Goal: Information Seeking & Learning: Learn about a topic

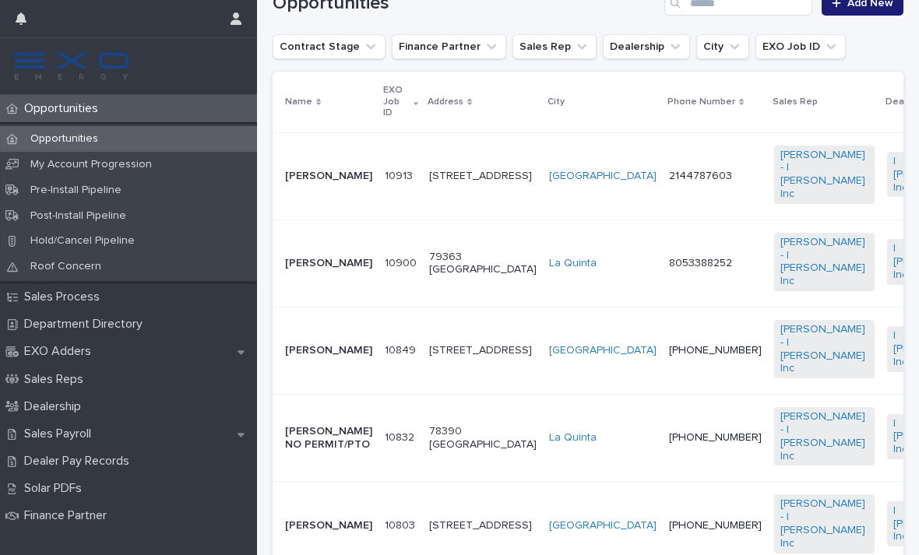
scroll to position [371, 0]
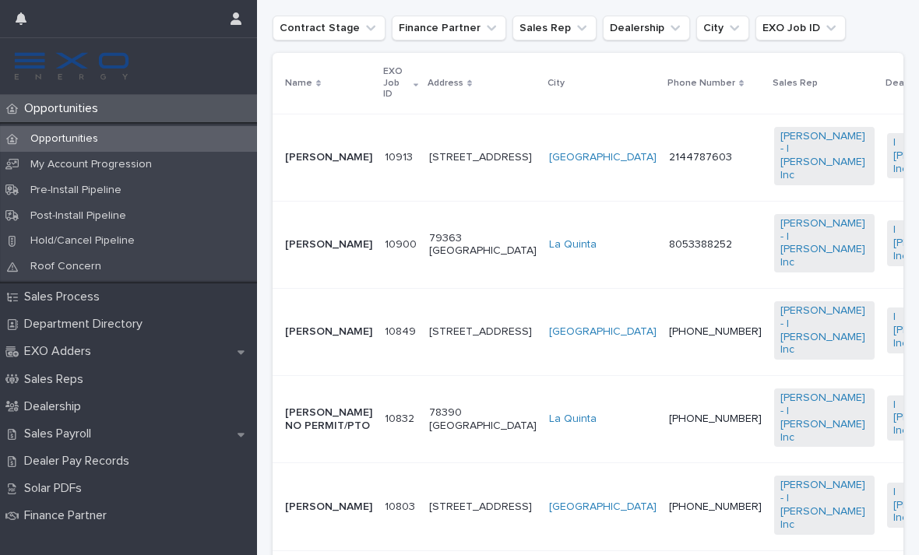
click at [353, 263] on td "[PERSON_NAME]" at bounding box center [325, 244] width 106 height 87
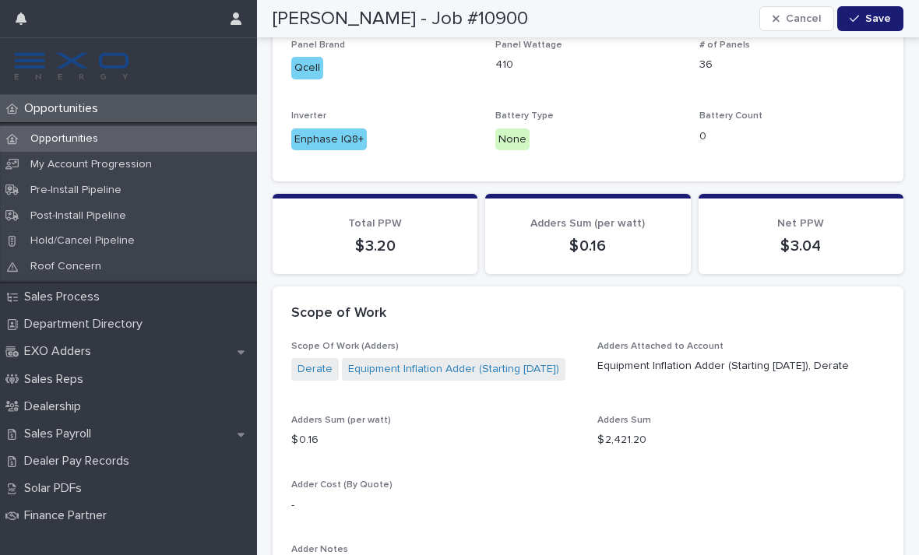
scroll to position [1380, 0]
click at [309, 362] on link "Derate" at bounding box center [314, 370] width 35 height 16
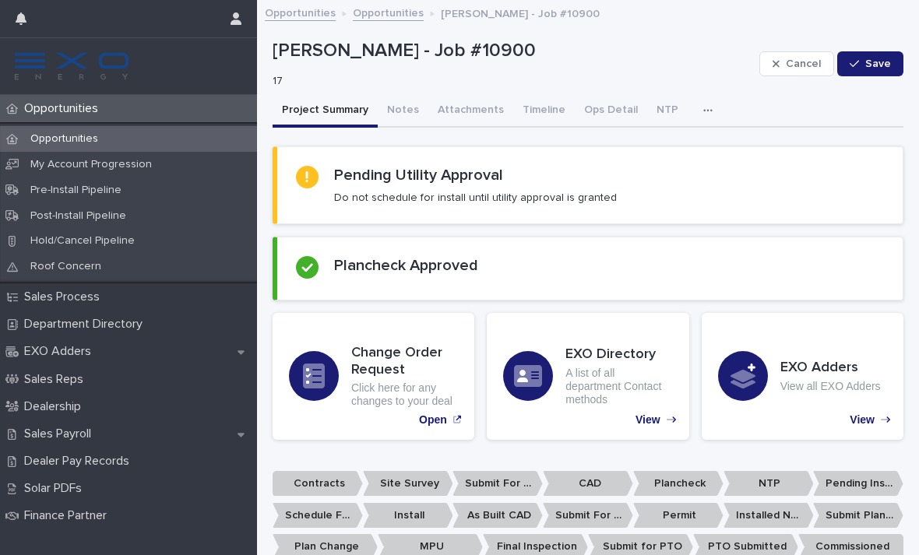
click at [444, 108] on button "Attachments" at bounding box center [470, 111] width 85 height 33
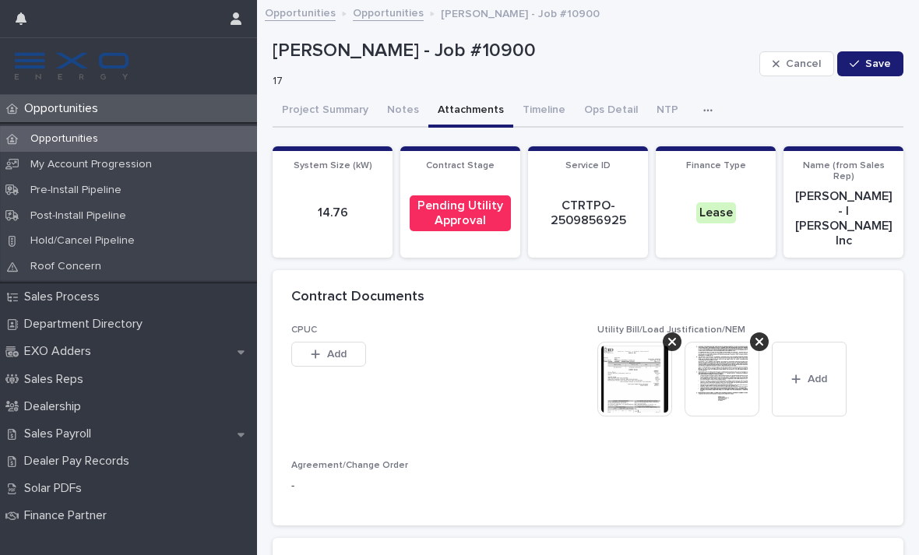
click at [394, 115] on button "Notes" at bounding box center [403, 111] width 51 height 33
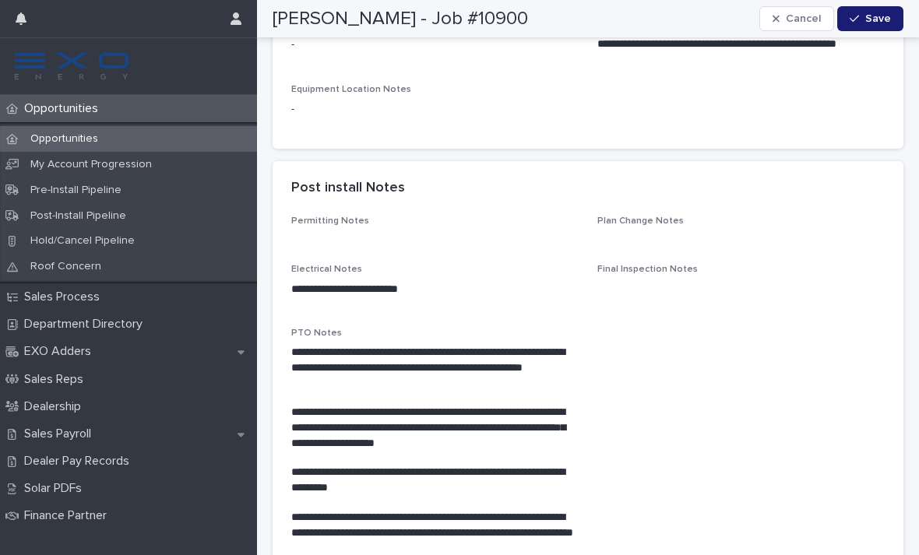
scroll to position [890, 0]
